Goal: Task Accomplishment & Management: Use online tool/utility

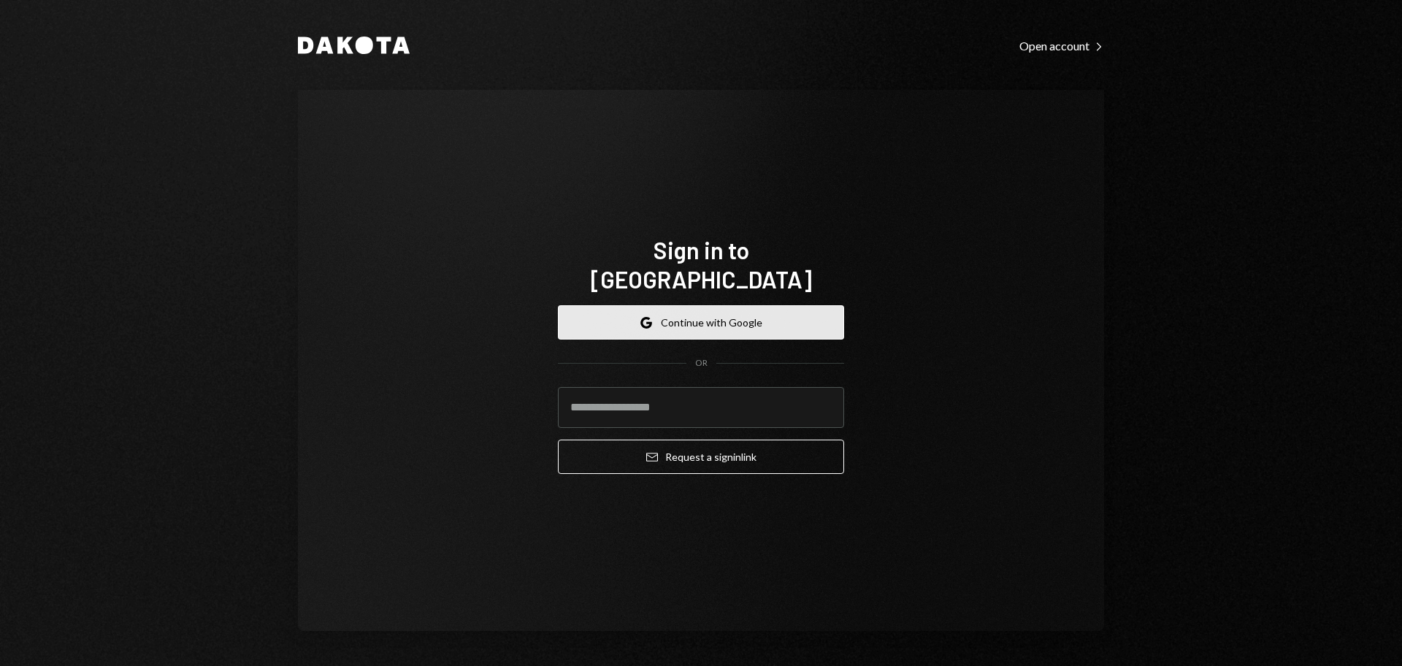
drag, startPoint x: 656, startPoint y: 311, endPoint x: 672, endPoint y: 304, distance: 18.3
click at [654, 310] on button "Google Continue with Google" at bounding box center [701, 322] width 286 height 34
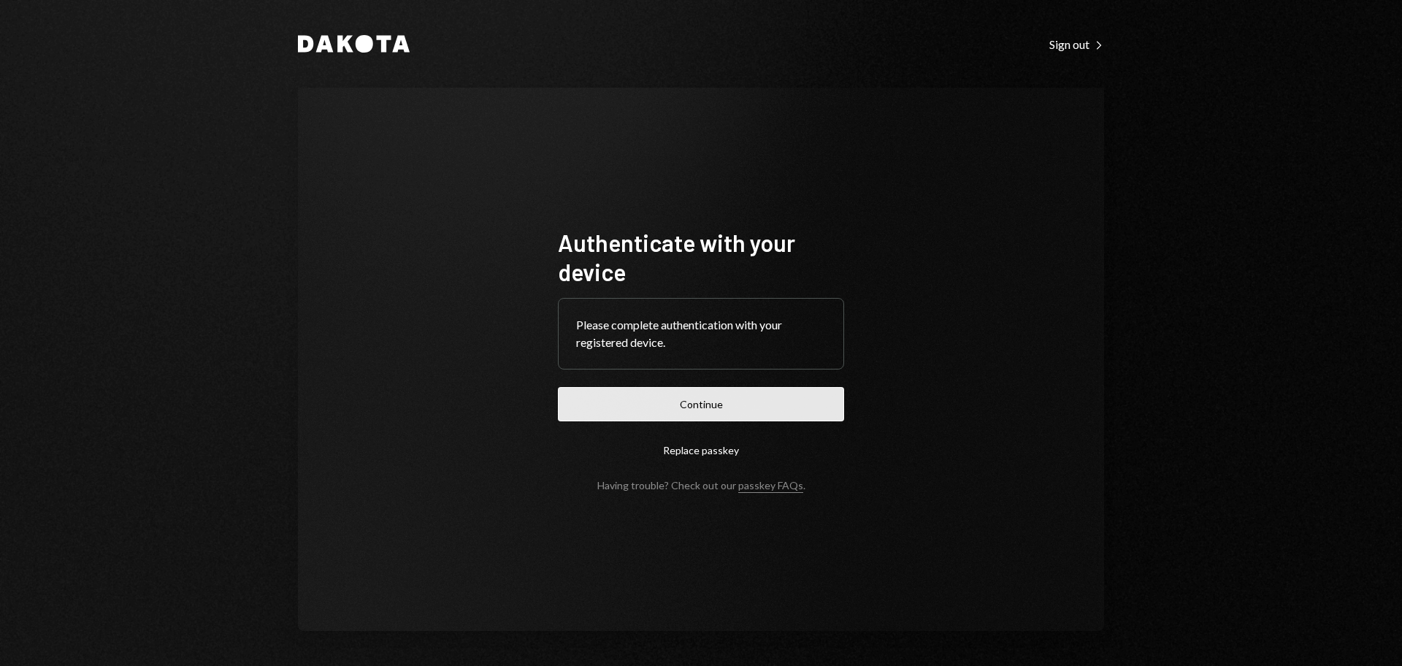
click at [774, 402] on button "Continue" at bounding box center [701, 404] width 286 height 34
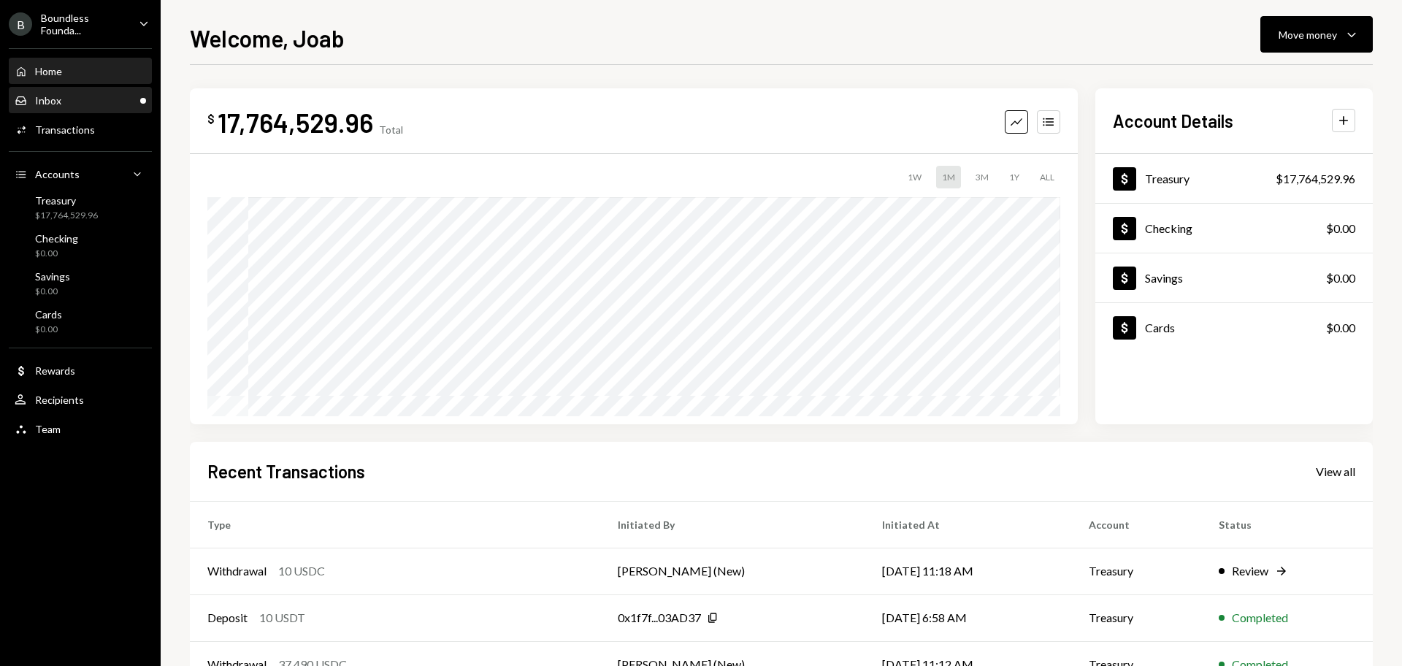
click at [83, 104] on div "Inbox Inbox" at bounding box center [80, 100] width 131 height 13
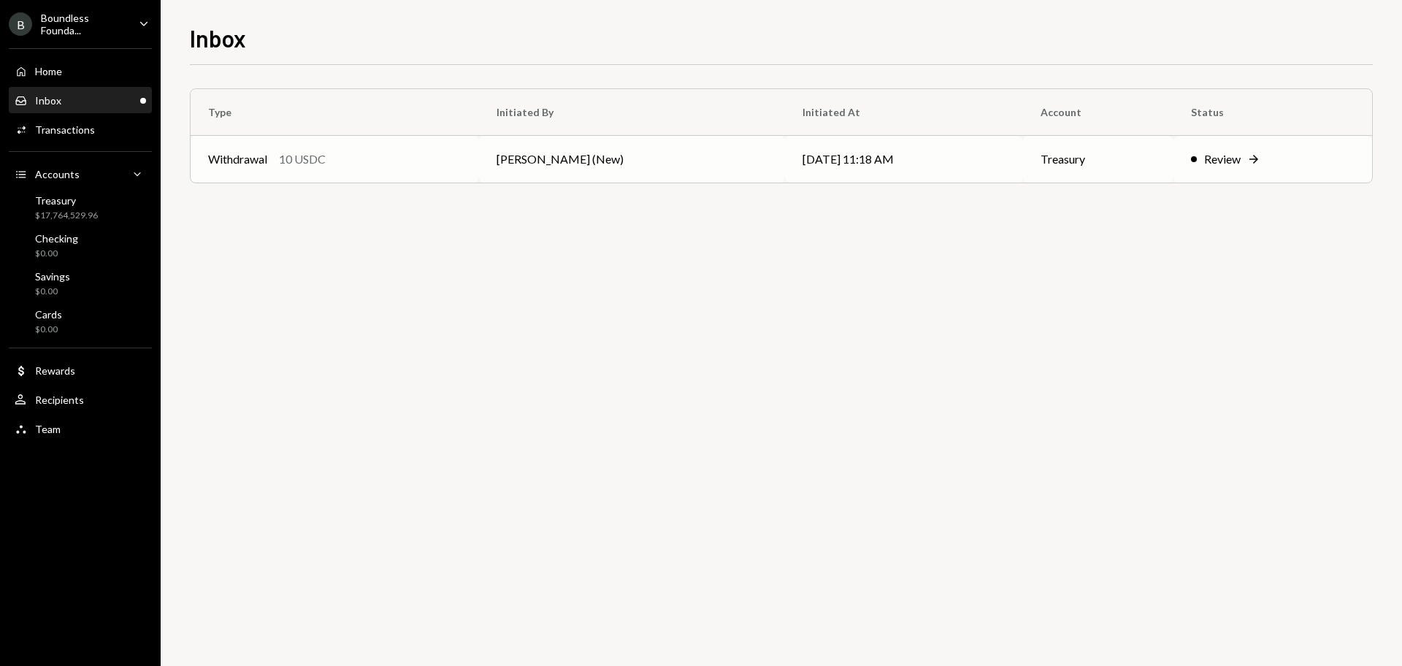
click at [407, 167] on div "Withdrawal 10 USDC" at bounding box center [334, 159] width 253 height 18
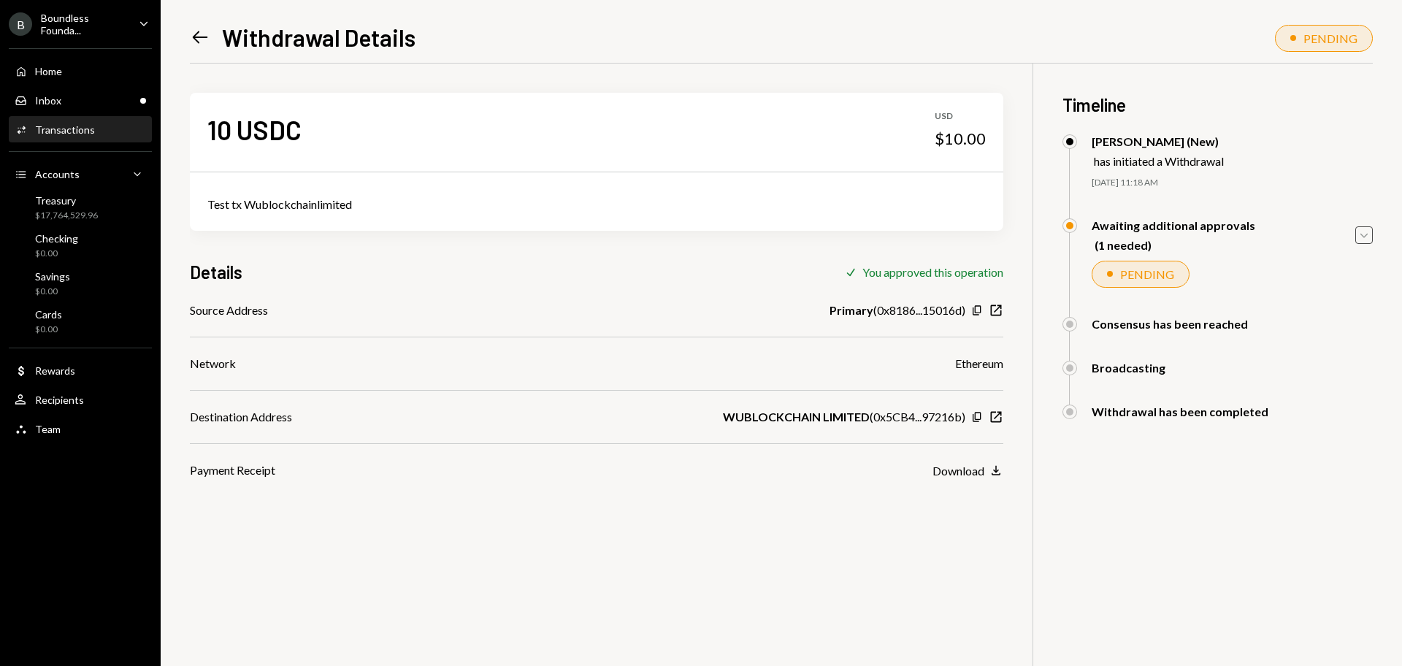
click at [1371, 239] on icon "Caret Down" at bounding box center [1364, 235] width 16 height 16
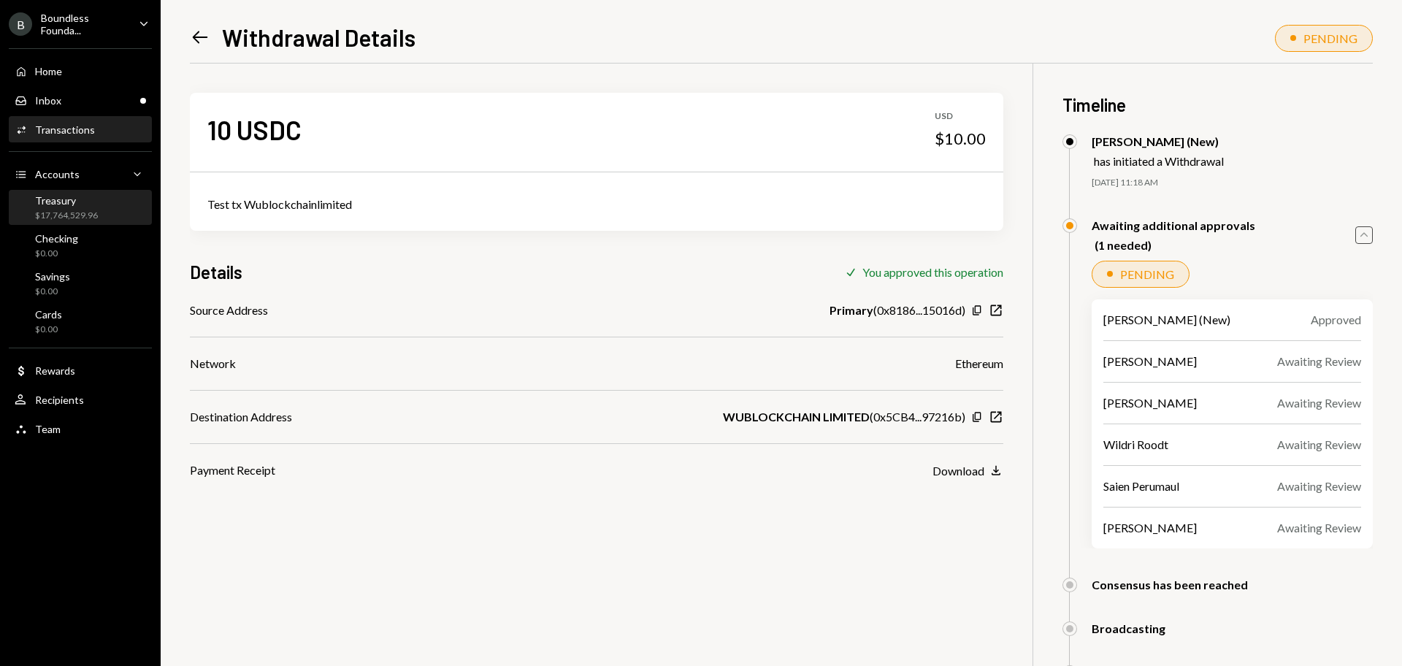
click at [79, 202] on div "Treasury" at bounding box center [66, 200] width 63 height 12
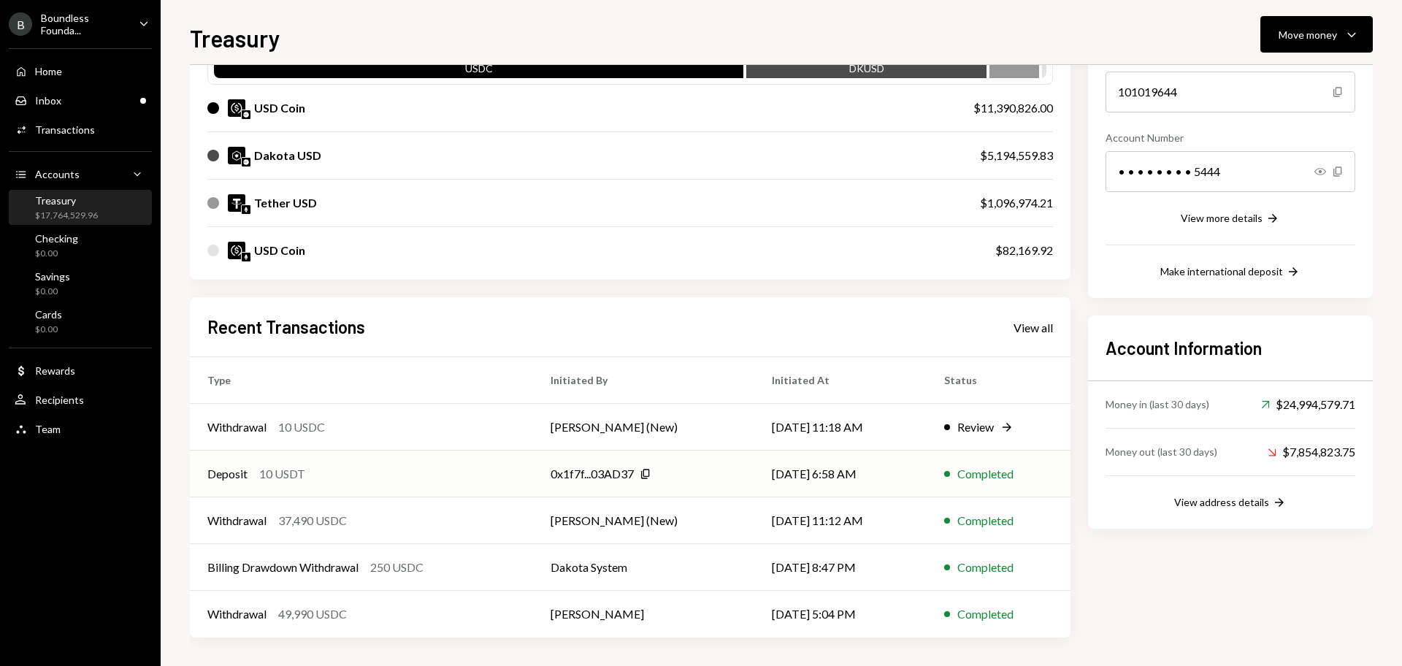
scroll to position [167, 0]
click at [447, 467] on div "Deposit 10 USDT" at bounding box center [361, 473] width 308 height 18
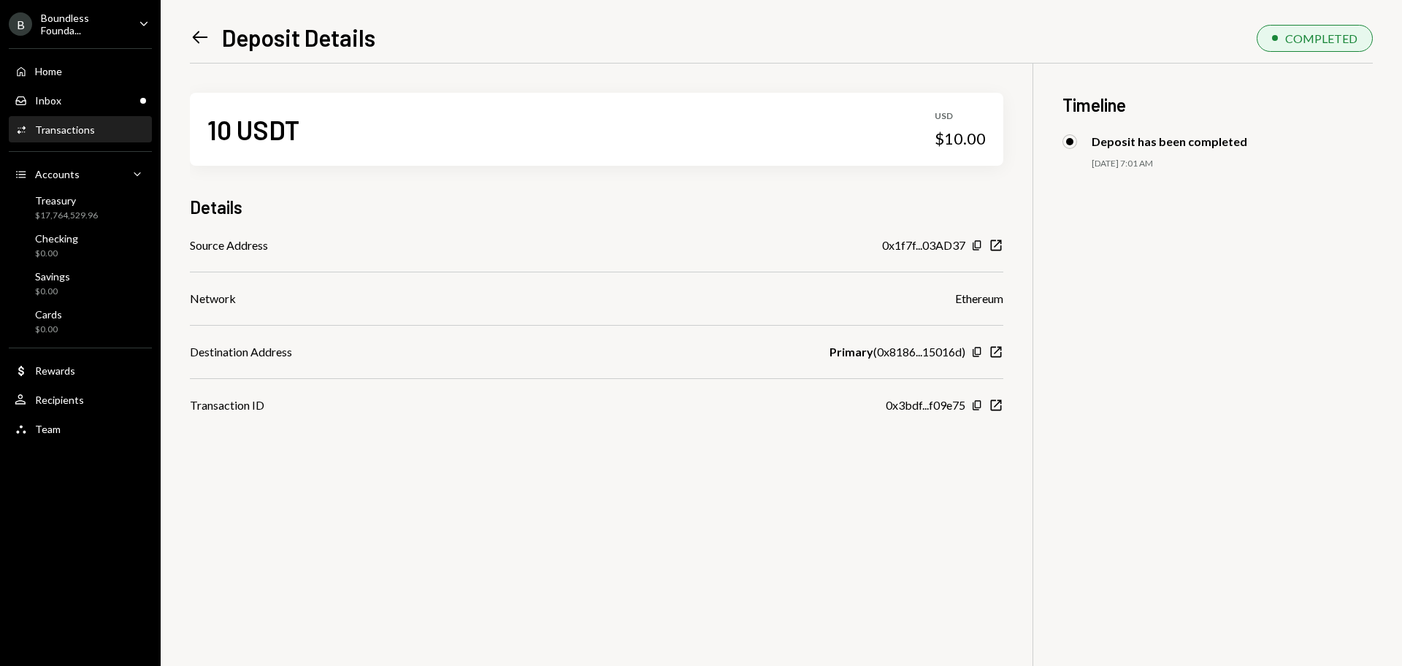
click at [205, 32] on icon "Left Arrow" at bounding box center [200, 37] width 20 height 20
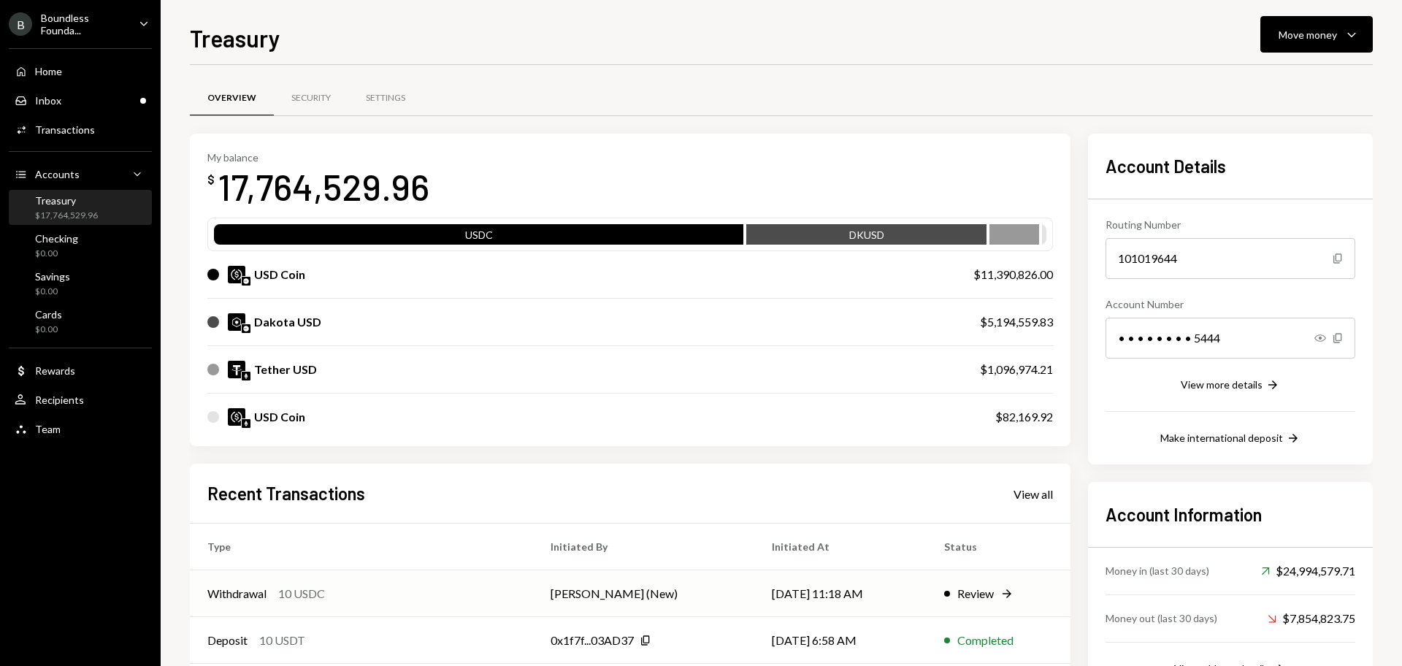
click at [397, 590] on div "Withdrawal 10 USDC" at bounding box center [361, 594] width 308 height 18
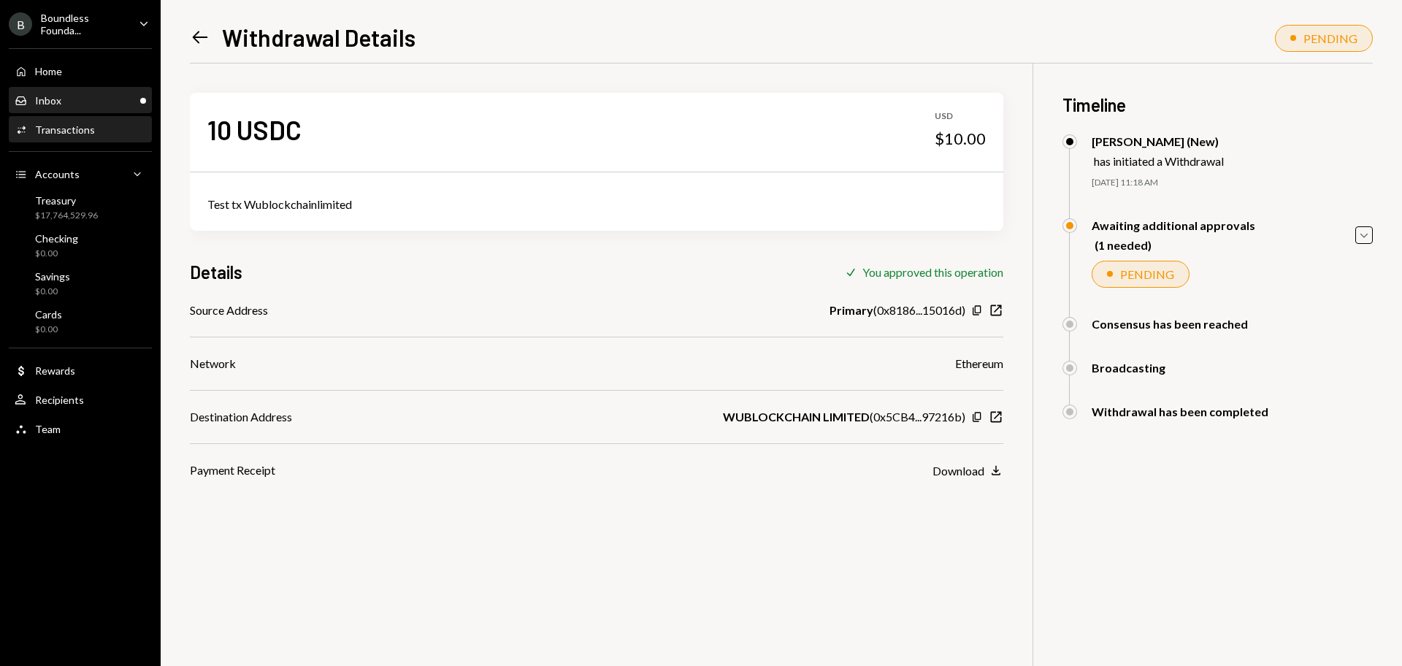
click at [104, 100] on div "Inbox Inbox" at bounding box center [80, 100] width 131 height 13
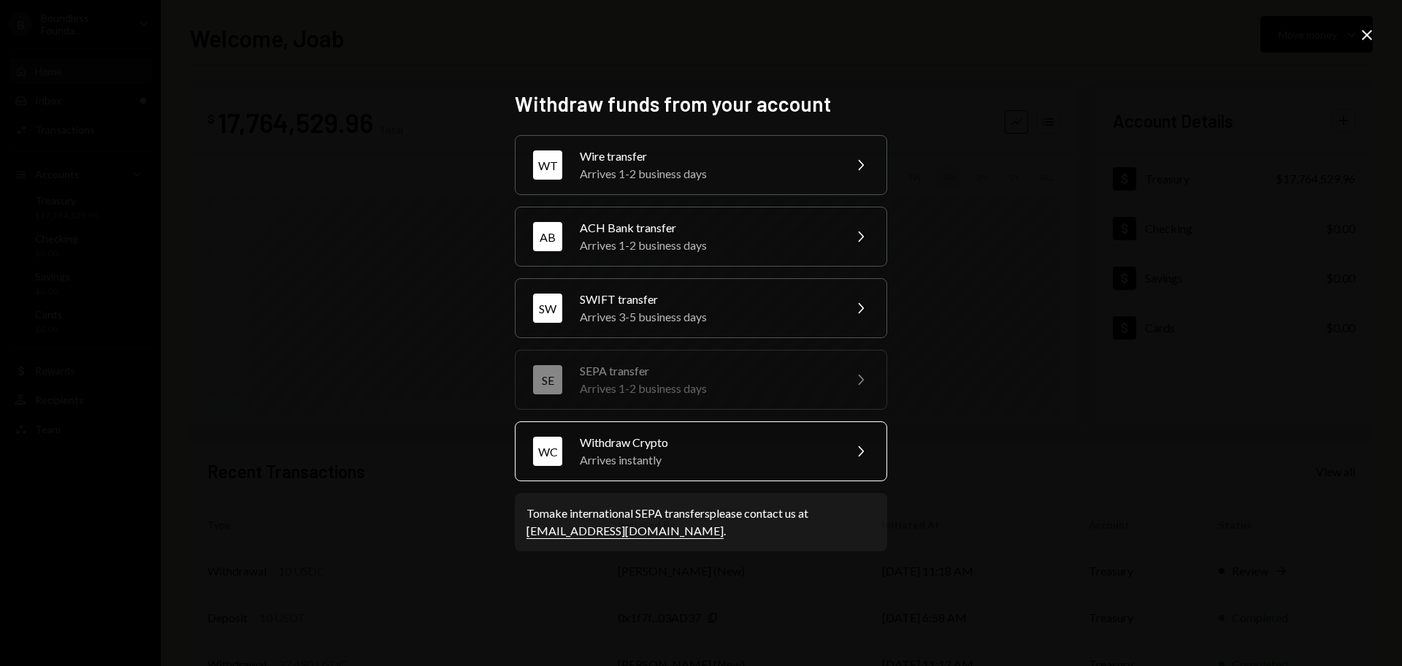
click at [738, 466] on div "Arrives instantly" at bounding box center [707, 460] width 254 height 18
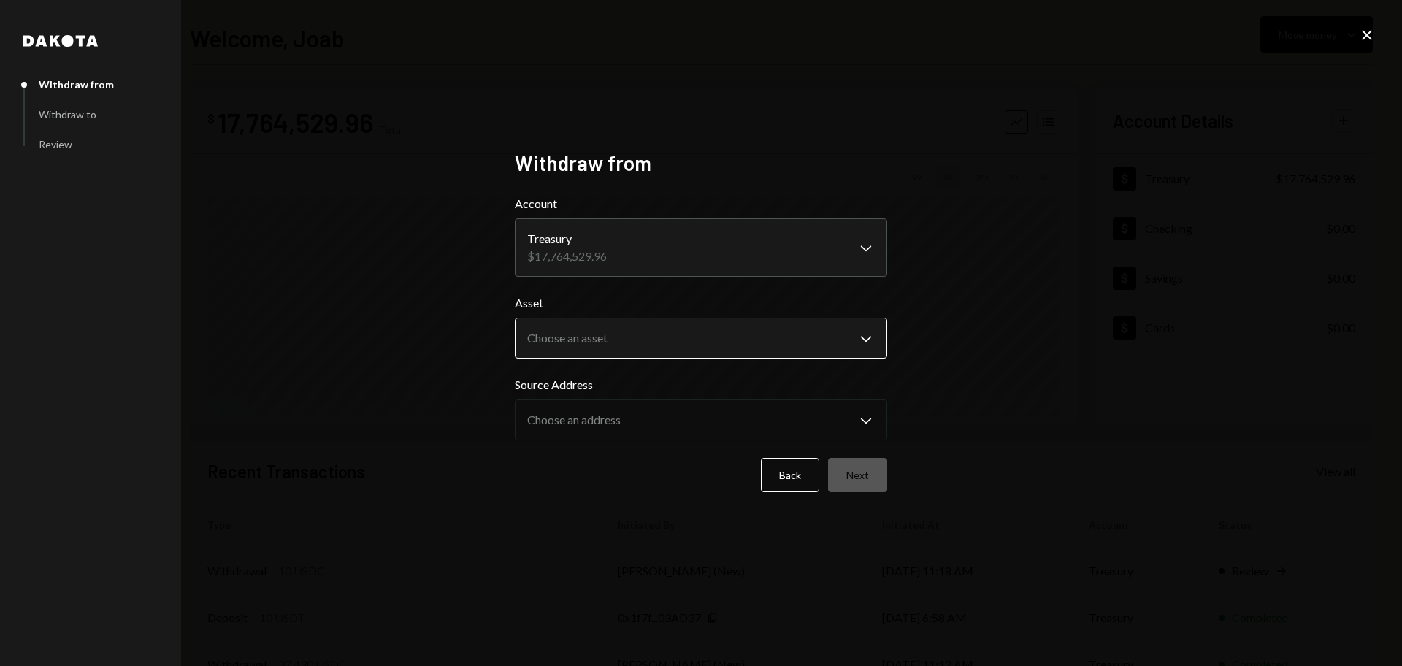
click at [640, 353] on body "B Boundless Founda... Caret Down Home Home Inbox Inbox Activities Transactions …" at bounding box center [701, 333] width 1402 height 666
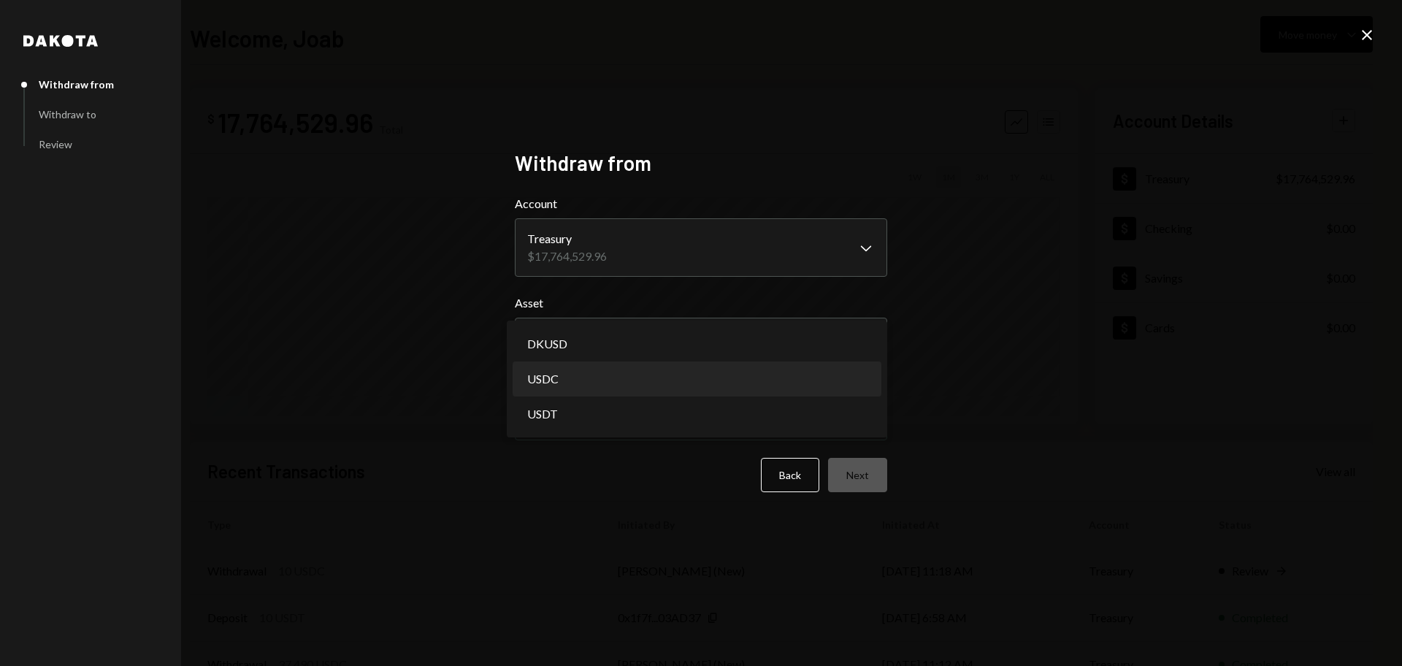
select select "****"
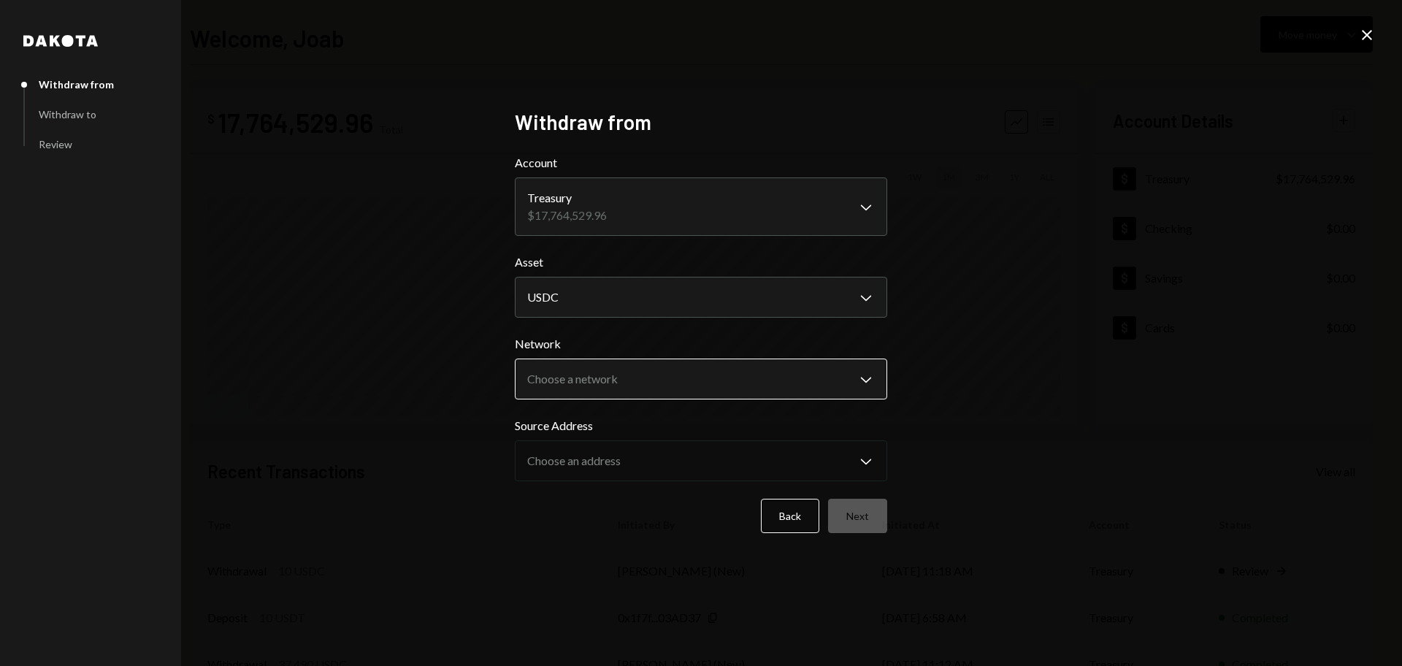
click at [589, 377] on body "B Boundless Founda... Caret Down Home Home Inbox Inbox Activities Transactions …" at bounding box center [701, 333] width 1402 height 666
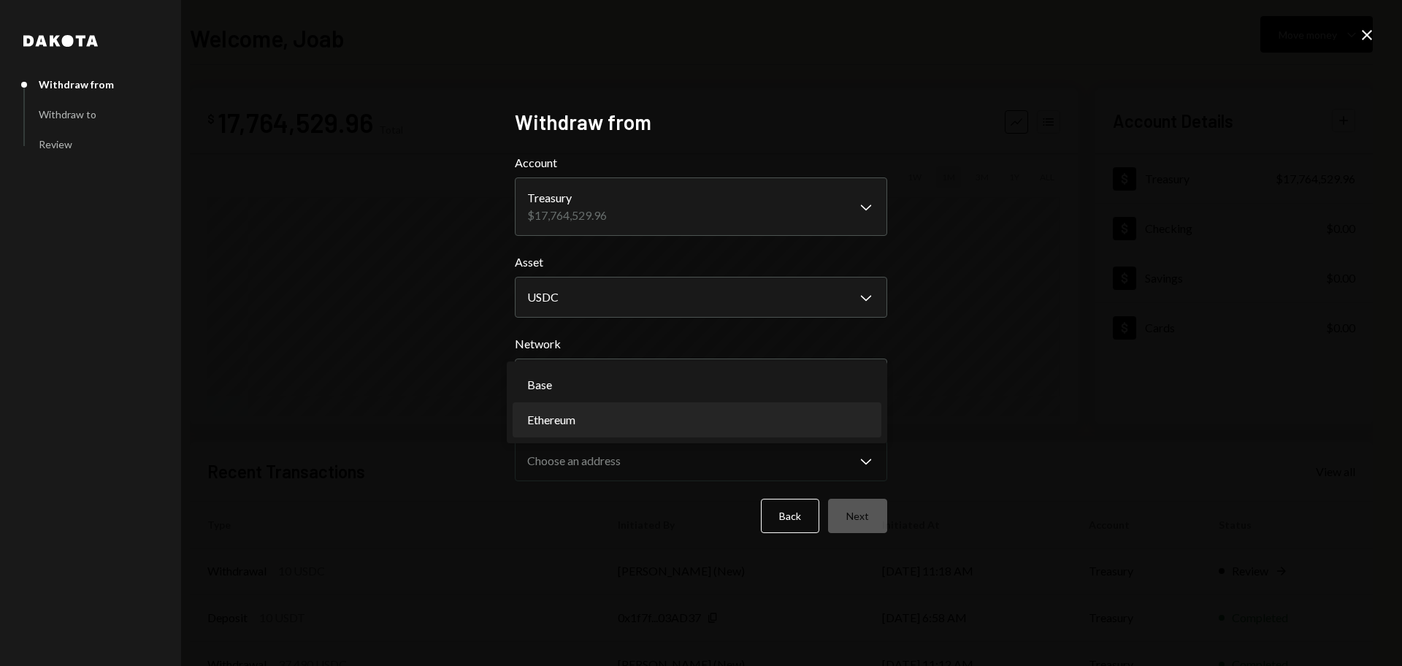
select select "**********"
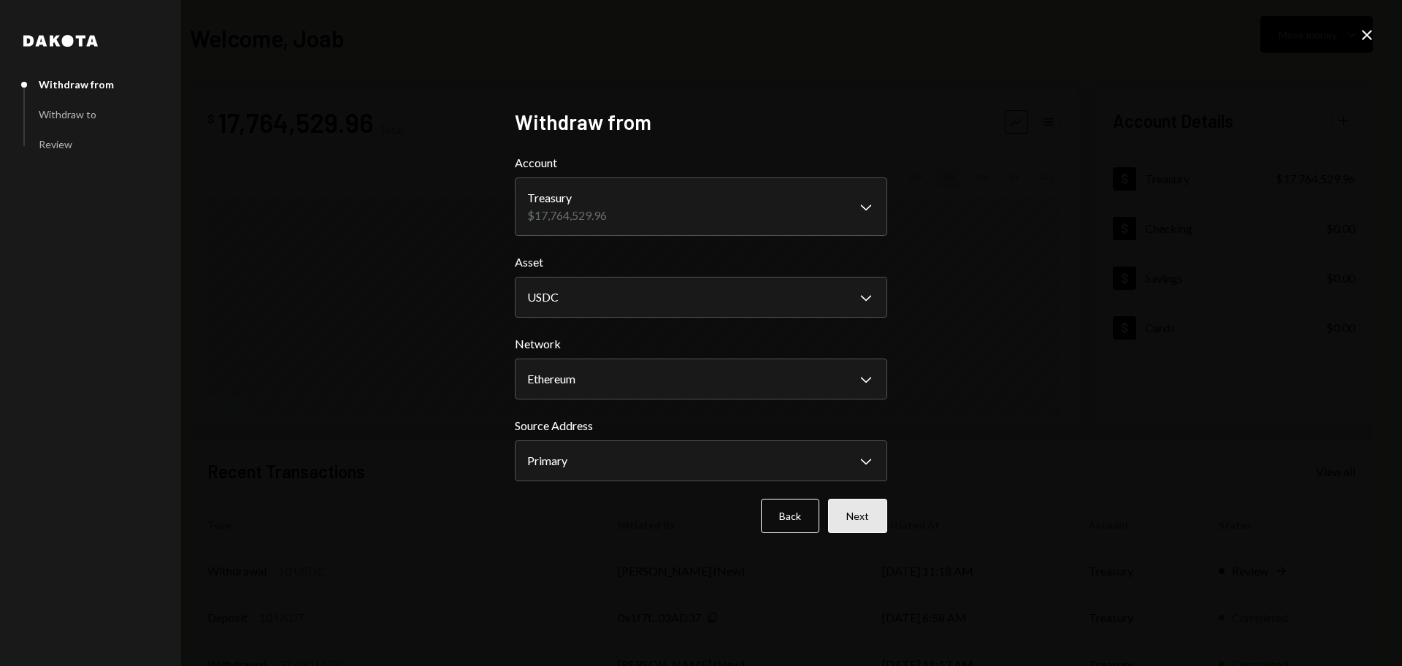
click at [844, 507] on button "Next" at bounding box center [857, 516] width 59 height 34
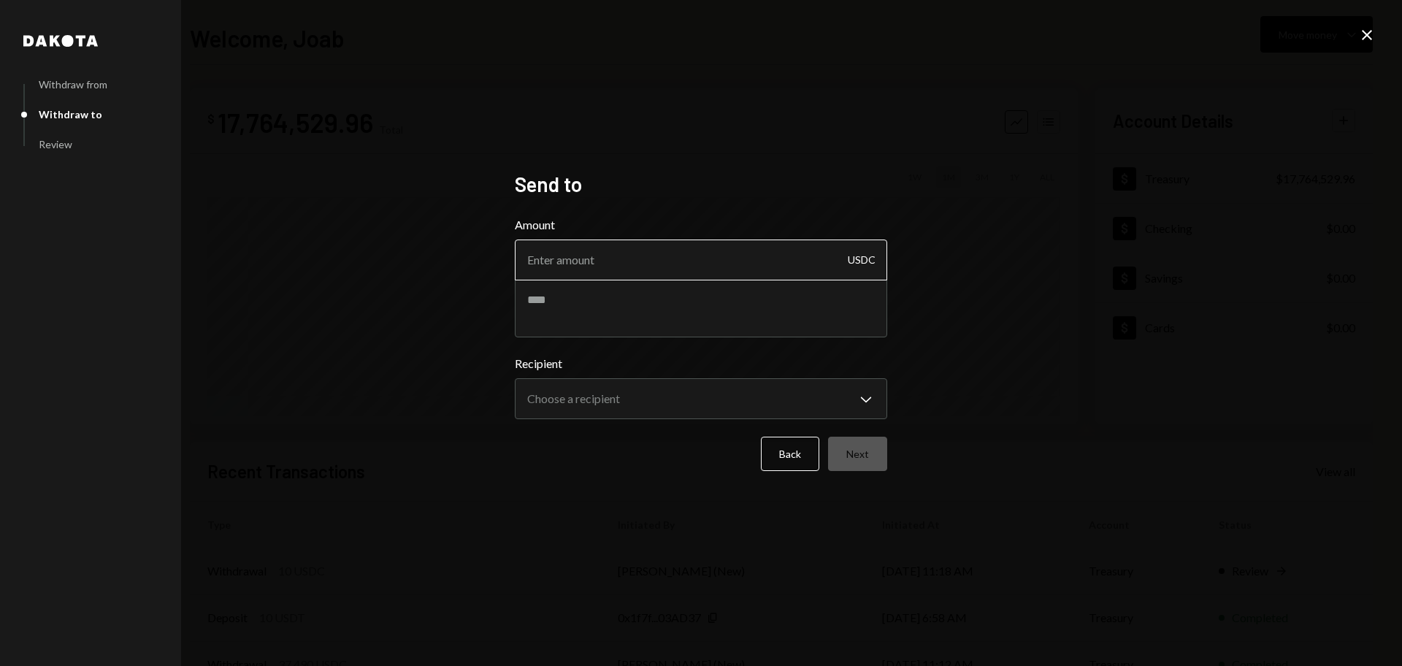
click at [623, 274] on input "Amount" at bounding box center [701, 259] width 372 height 41
type input "10"
click at [656, 323] on textarea at bounding box center [701, 308] width 372 height 58
type textarea "**********"
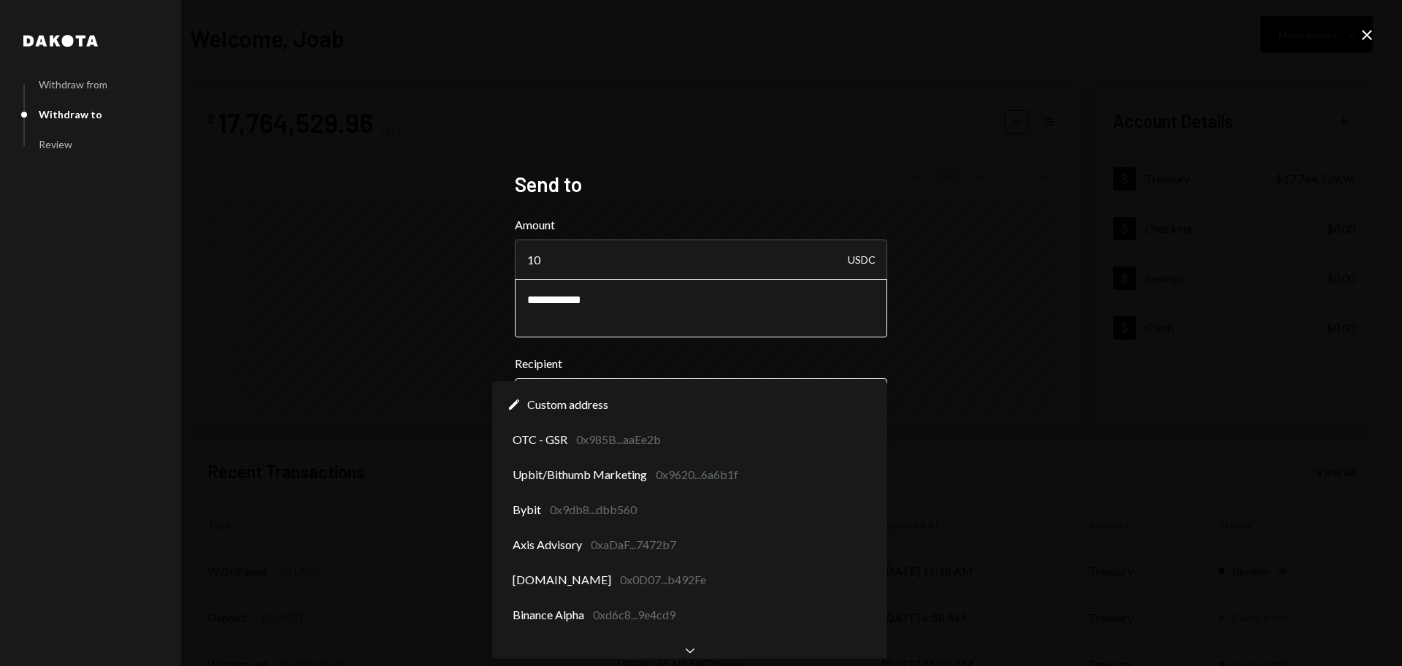
click at [659, 409] on body "**********" at bounding box center [701, 333] width 1402 height 666
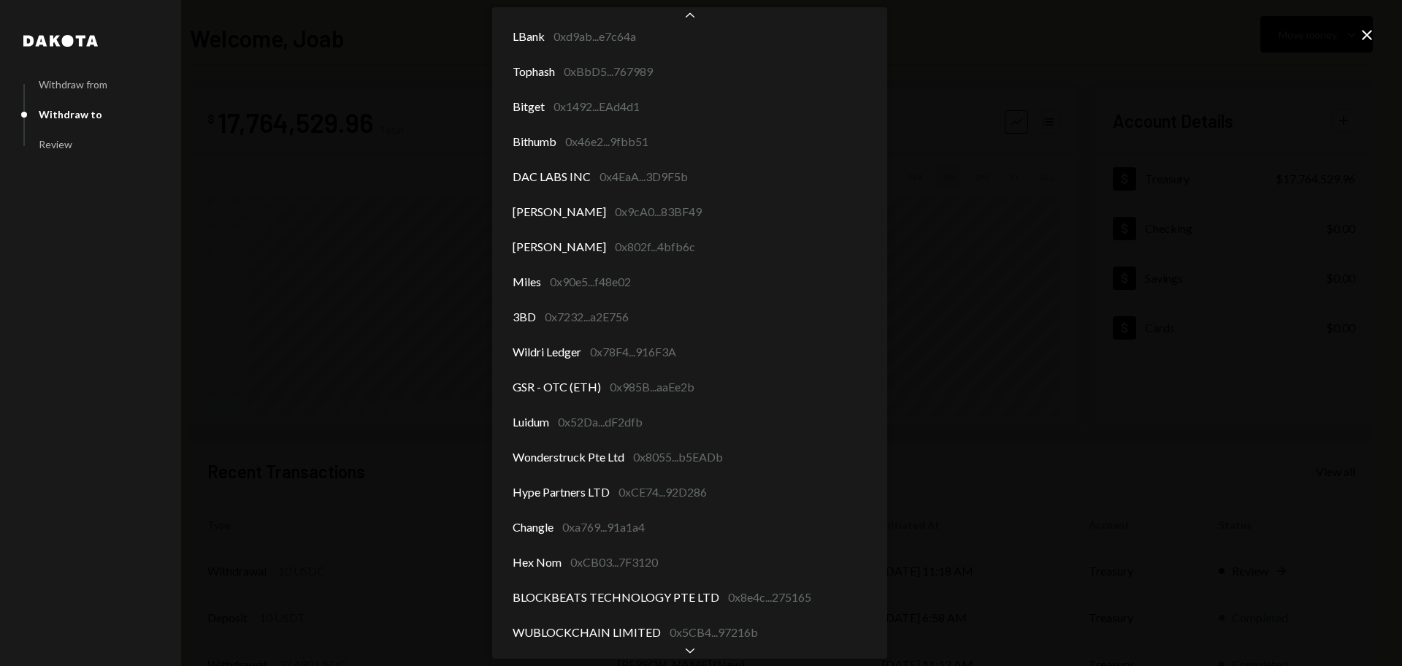
scroll to position [289, 0]
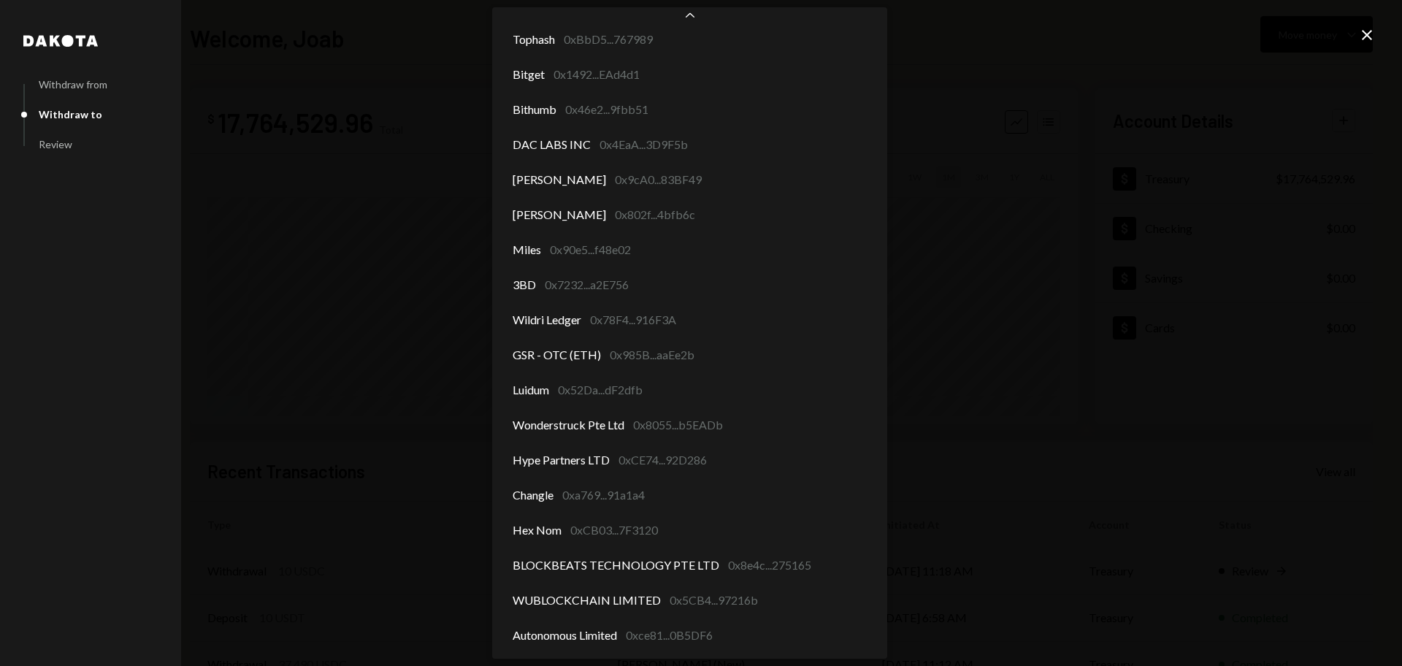
select select "**********"
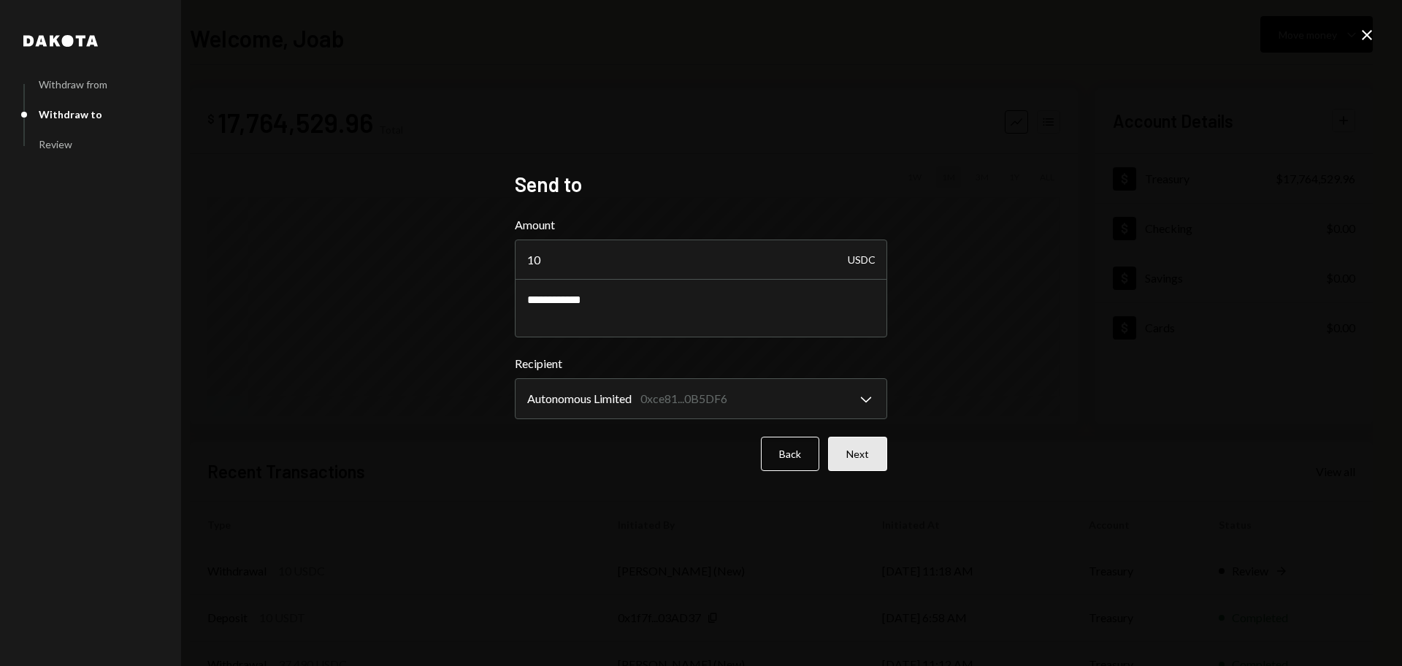
click at [847, 456] on button "Next" at bounding box center [857, 454] width 59 height 34
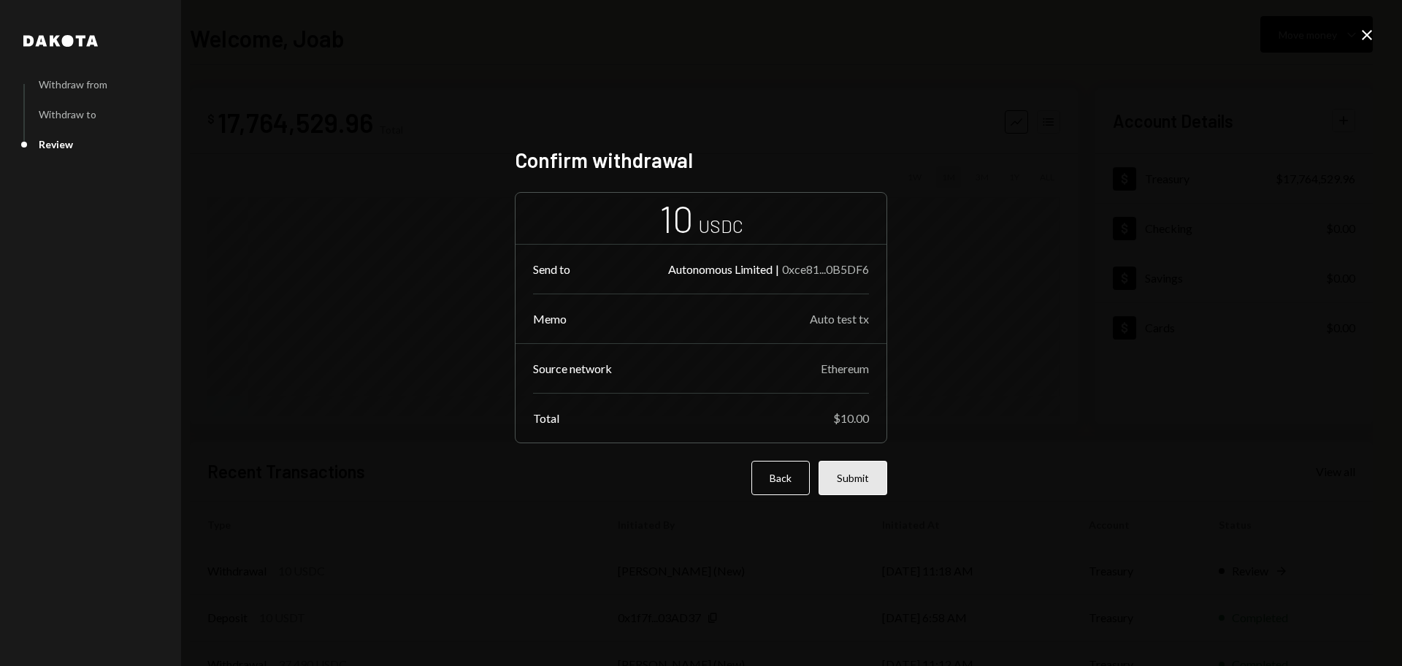
click at [855, 480] on button "Submit" at bounding box center [853, 478] width 69 height 34
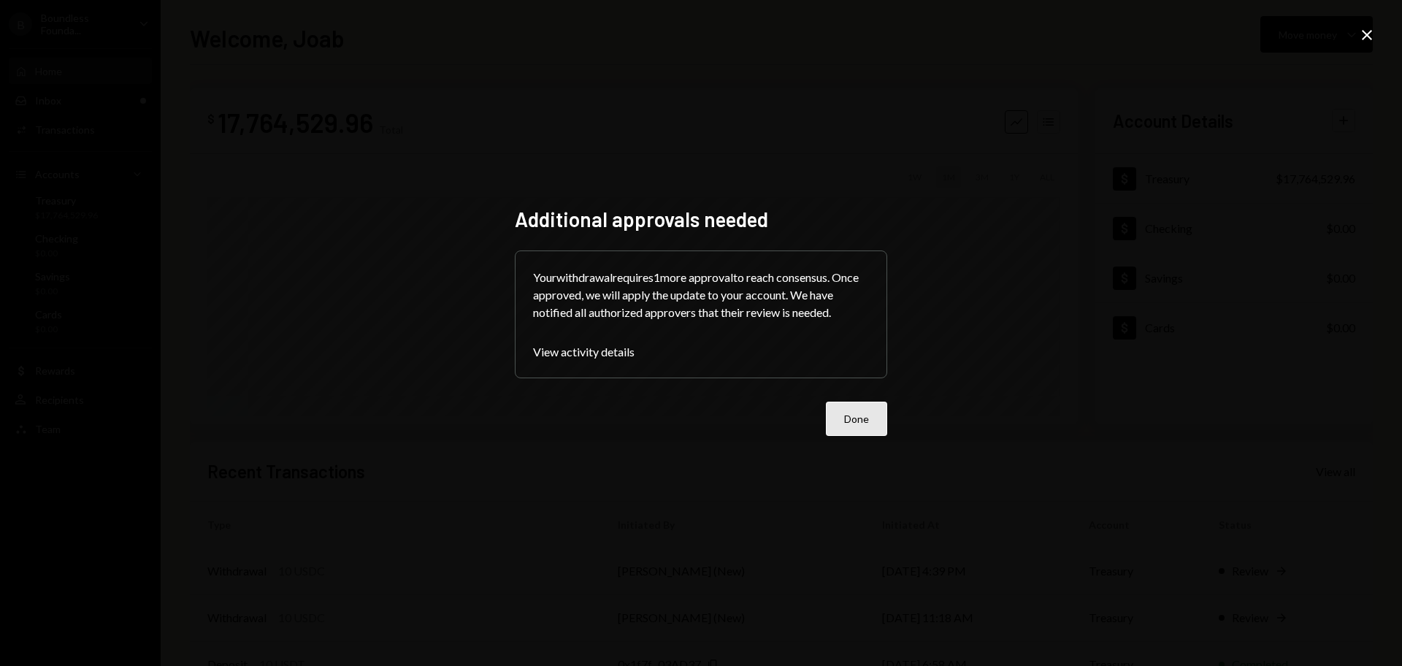
click at [876, 413] on button "Done" at bounding box center [856, 419] width 61 height 34
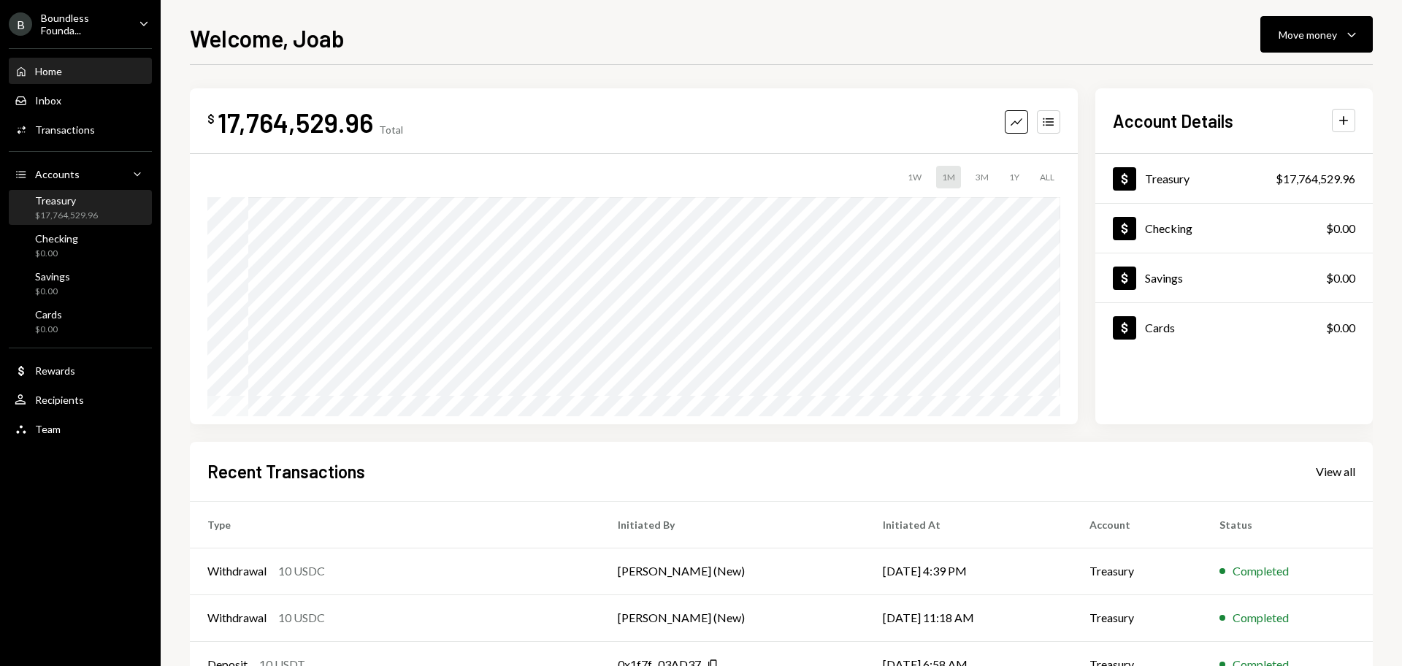
click at [85, 200] on div "Treasury" at bounding box center [66, 200] width 63 height 12
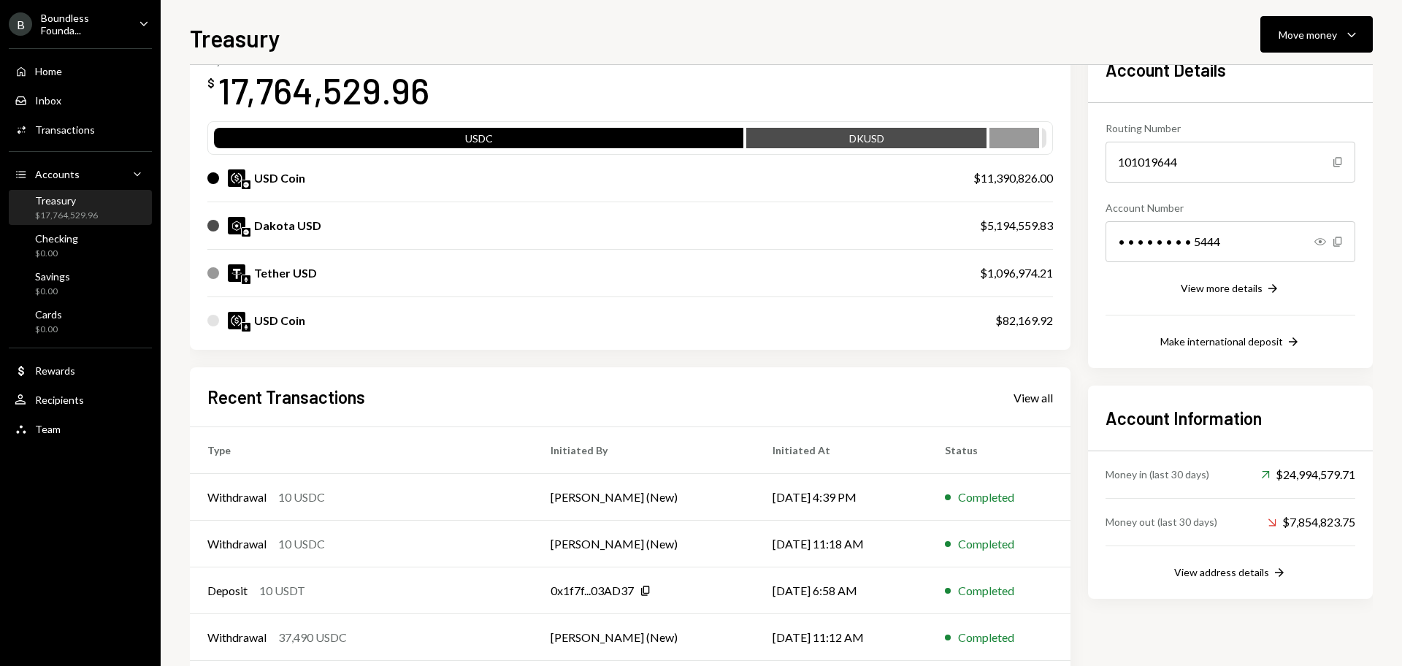
scroll to position [167, 0]
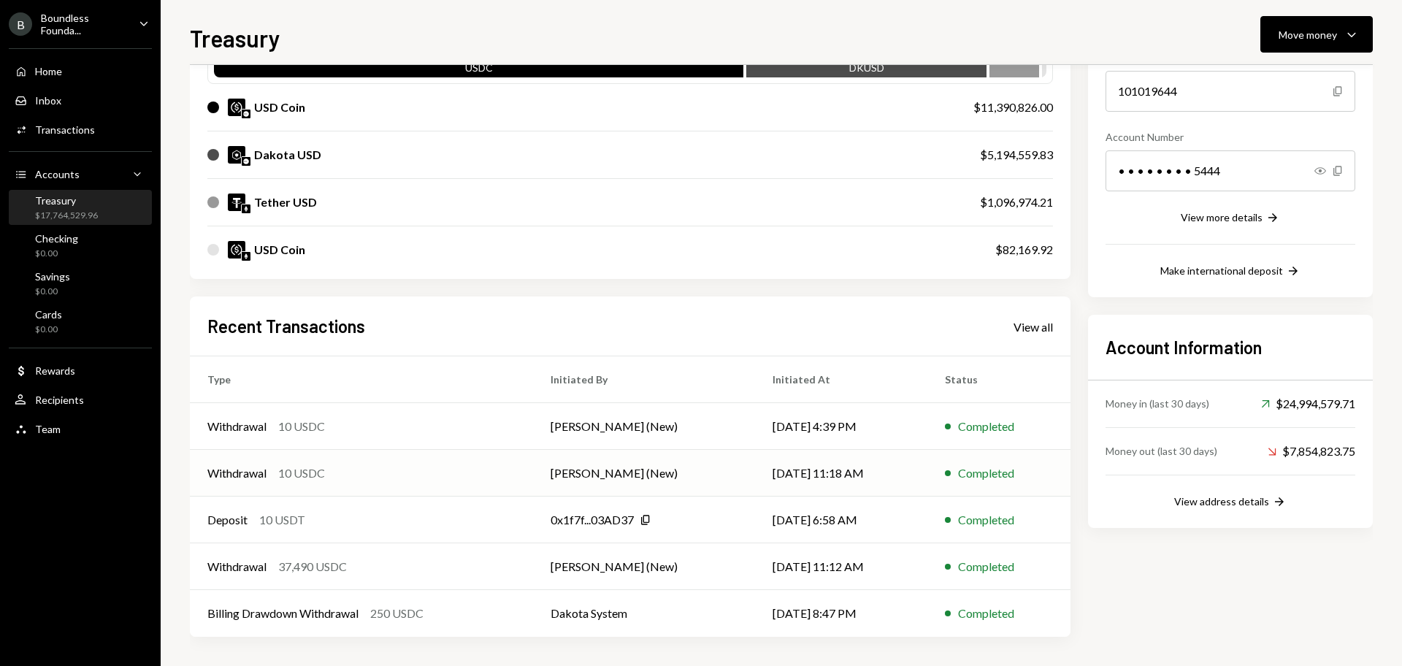
click at [429, 467] on div "Withdrawal 10 USDC" at bounding box center [361, 473] width 308 height 18
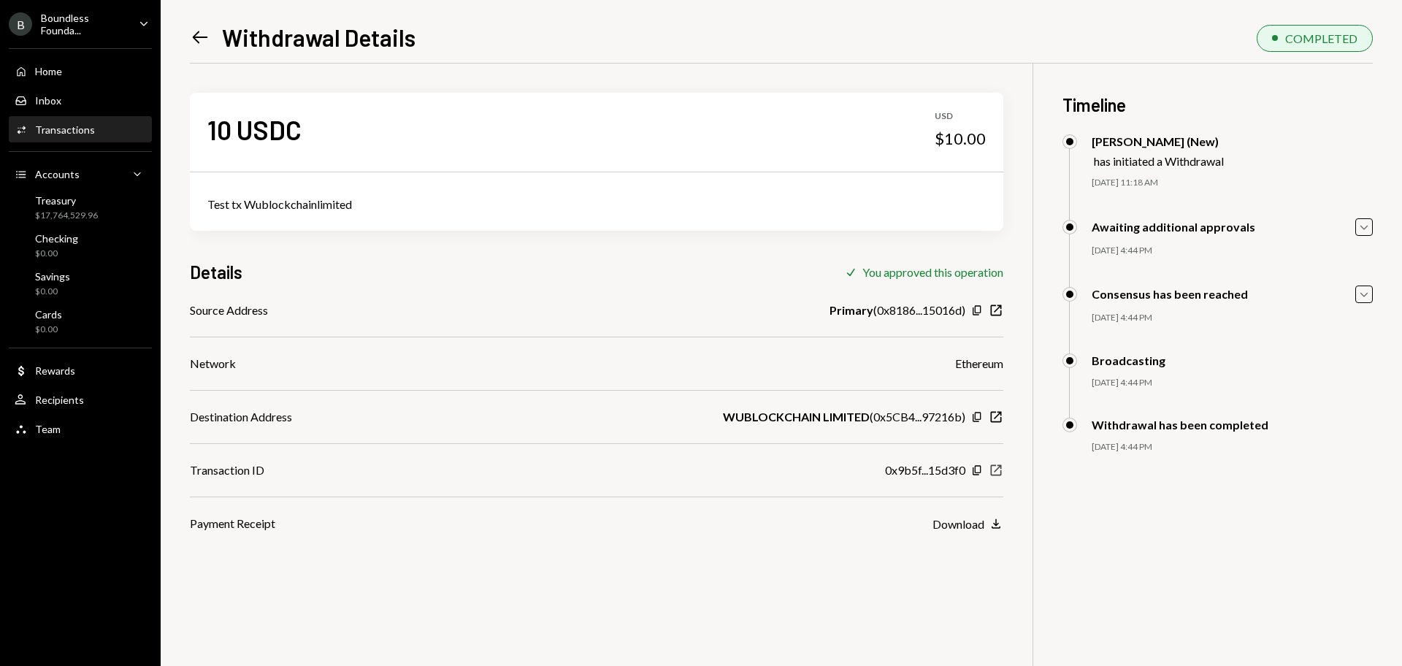
click at [994, 467] on icon "New Window" at bounding box center [996, 470] width 15 height 15
click at [193, 28] on icon "Left Arrow" at bounding box center [200, 37] width 20 height 20
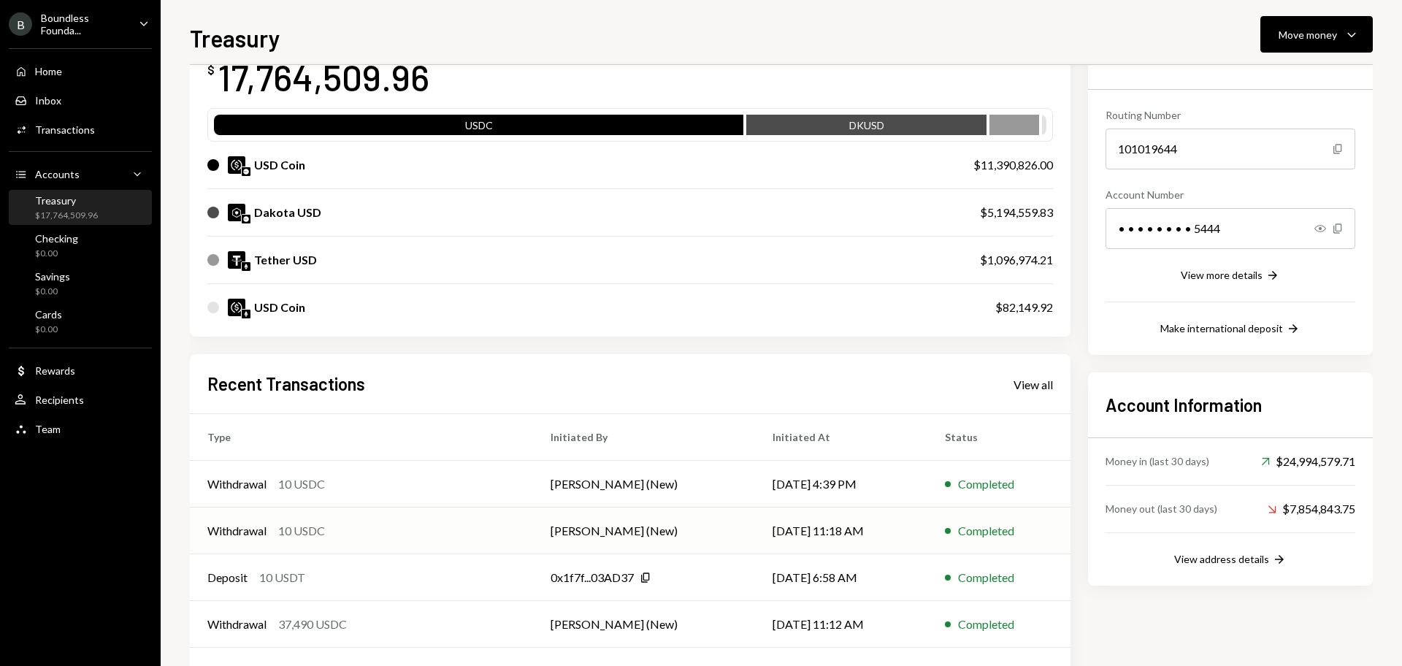
scroll to position [167, 0]
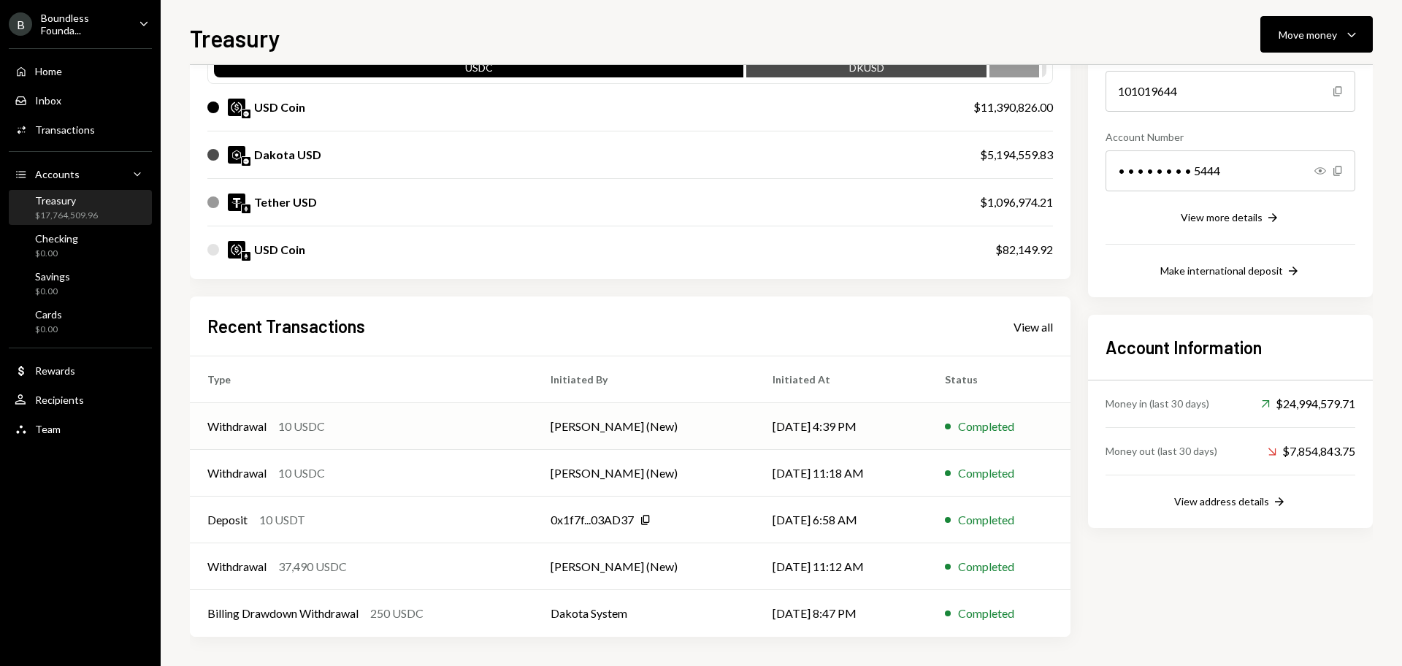
click at [396, 423] on div "Withdrawal 10 USDC" at bounding box center [361, 427] width 308 height 18
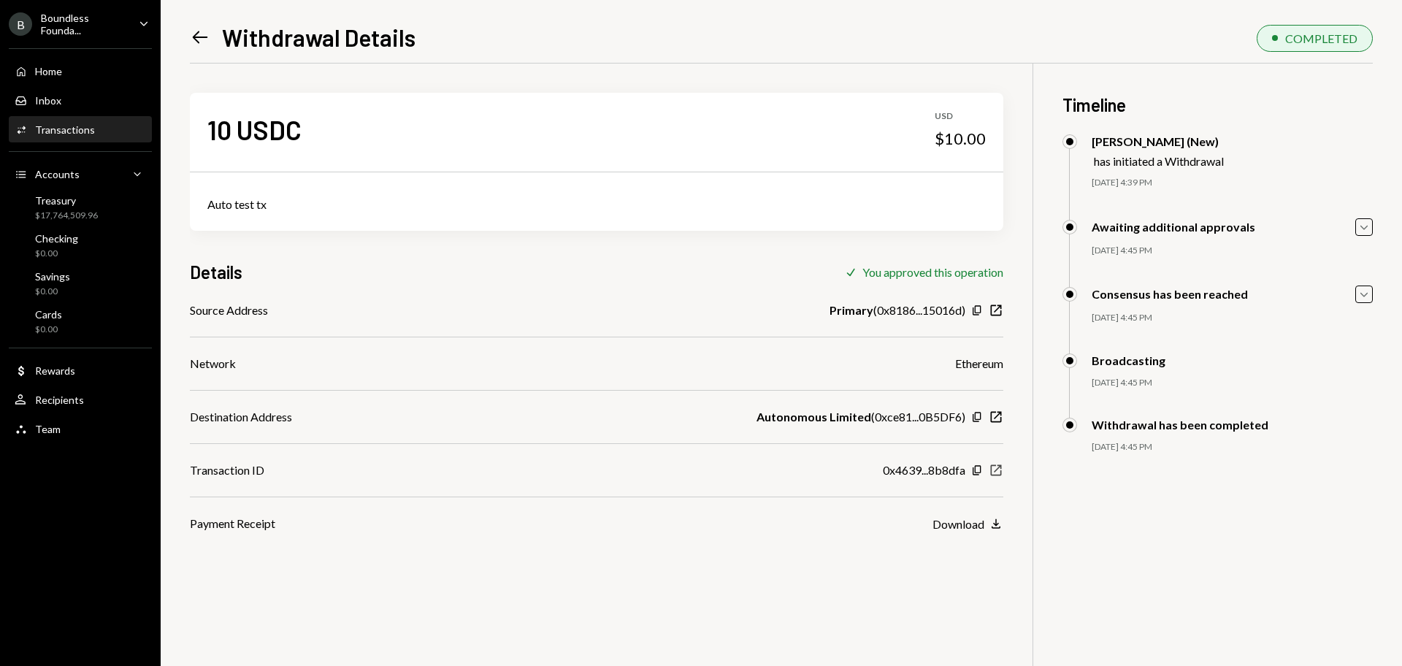
click at [994, 465] on icon "button" at bounding box center [996, 470] width 11 height 11
